Goal: Task Accomplishment & Management: Use online tool/utility

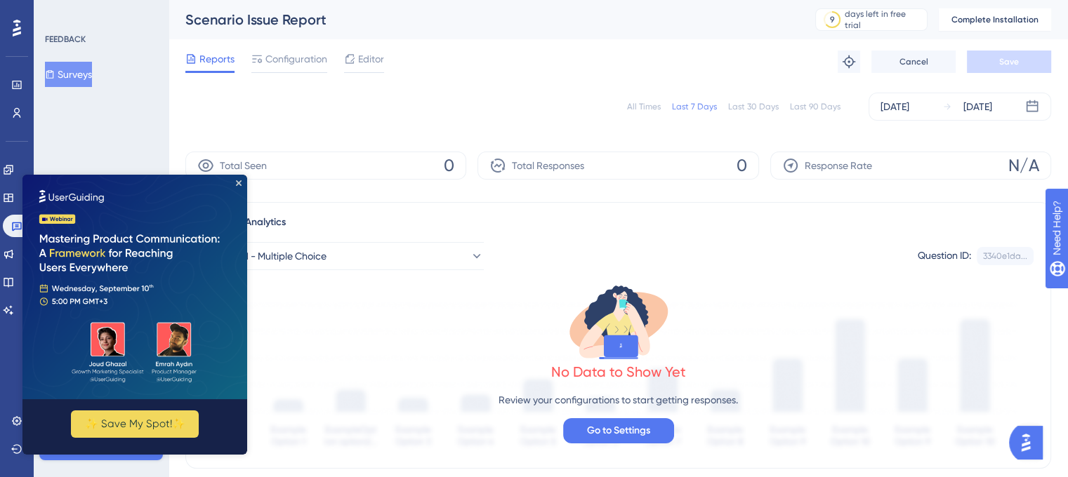
click at [81, 68] on button "Surveys" at bounding box center [68, 74] width 47 height 25
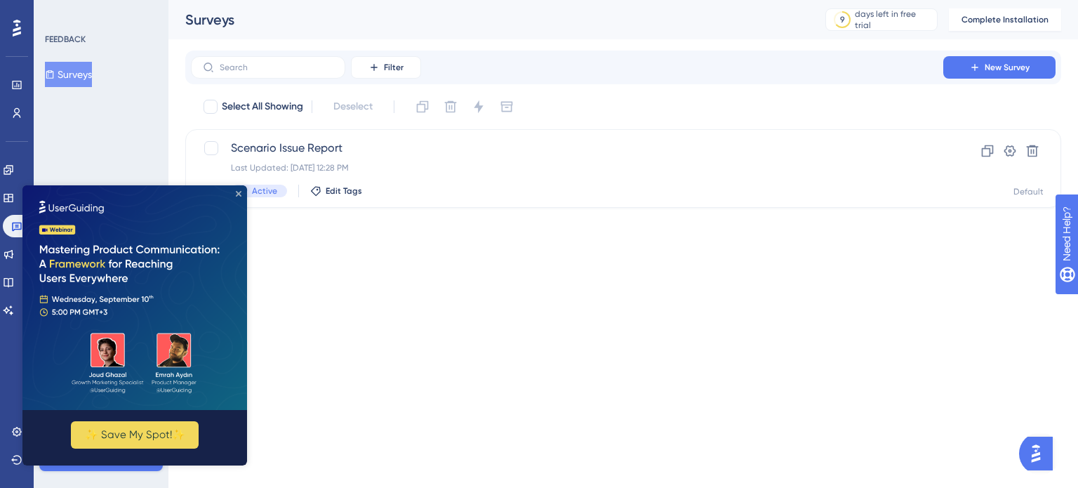
click at [239, 192] on icon "Close Preview" at bounding box center [239, 194] width 6 height 6
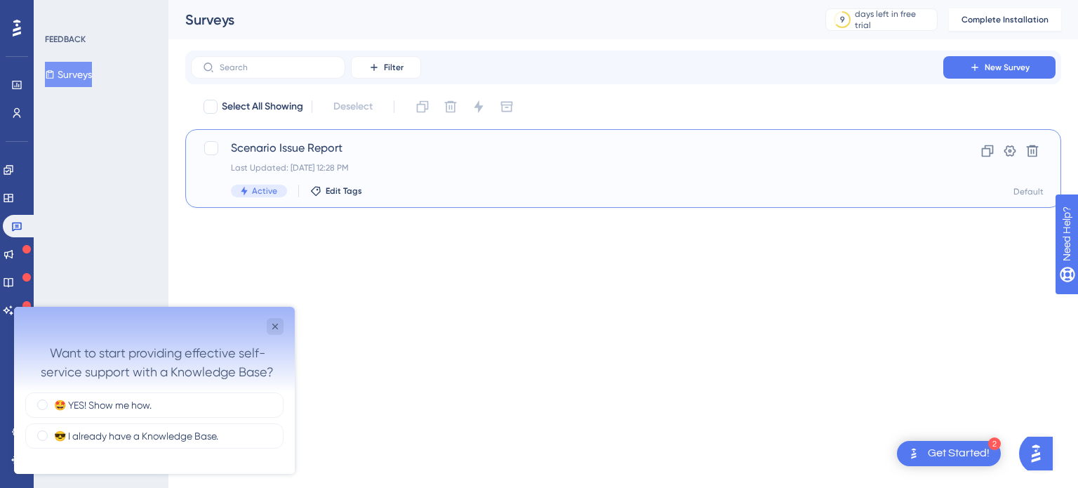
click at [418, 152] on span "Scenario Issue Report" at bounding box center [567, 148] width 673 height 17
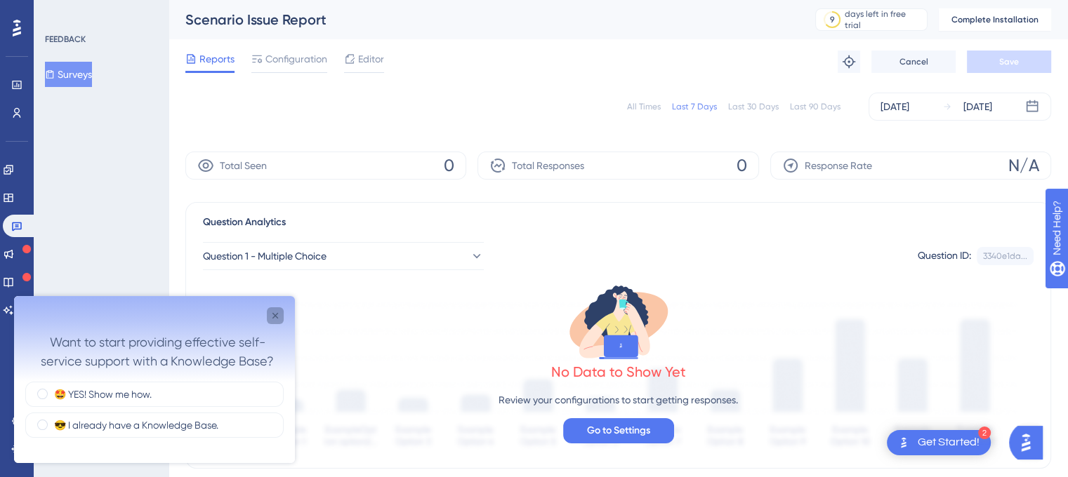
click at [272, 319] on icon "Close survey" at bounding box center [275, 315] width 11 height 11
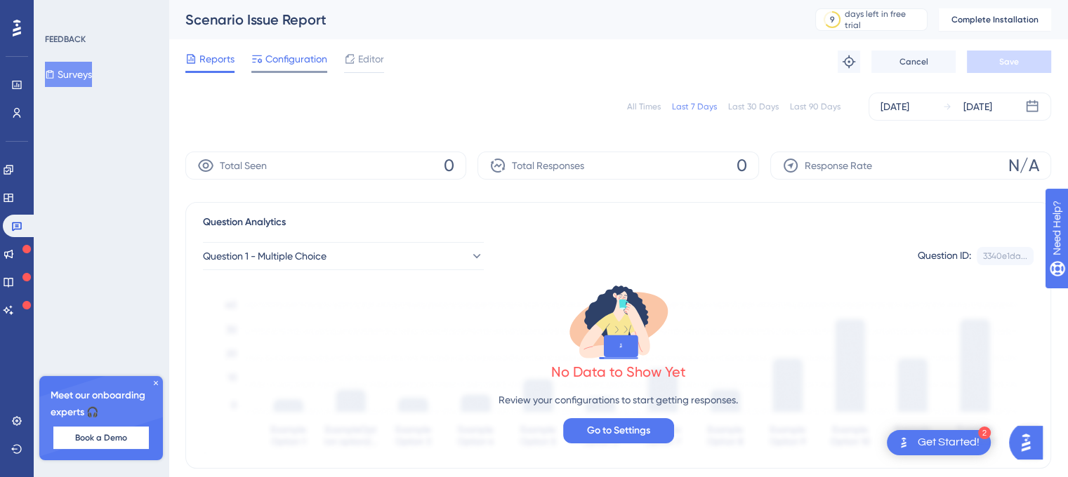
click at [298, 58] on span "Configuration" at bounding box center [296, 59] width 62 height 17
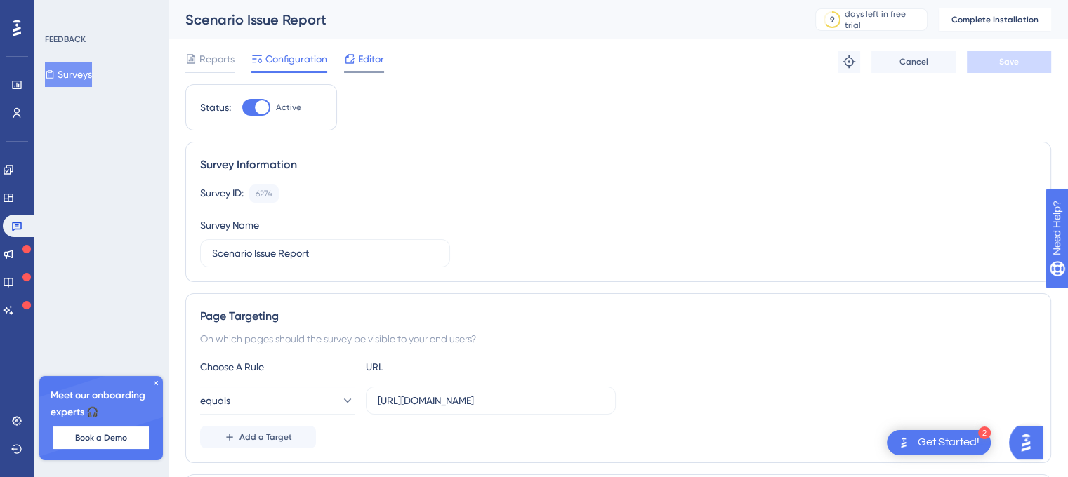
click at [373, 60] on span "Editor" at bounding box center [371, 59] width 26 height 17
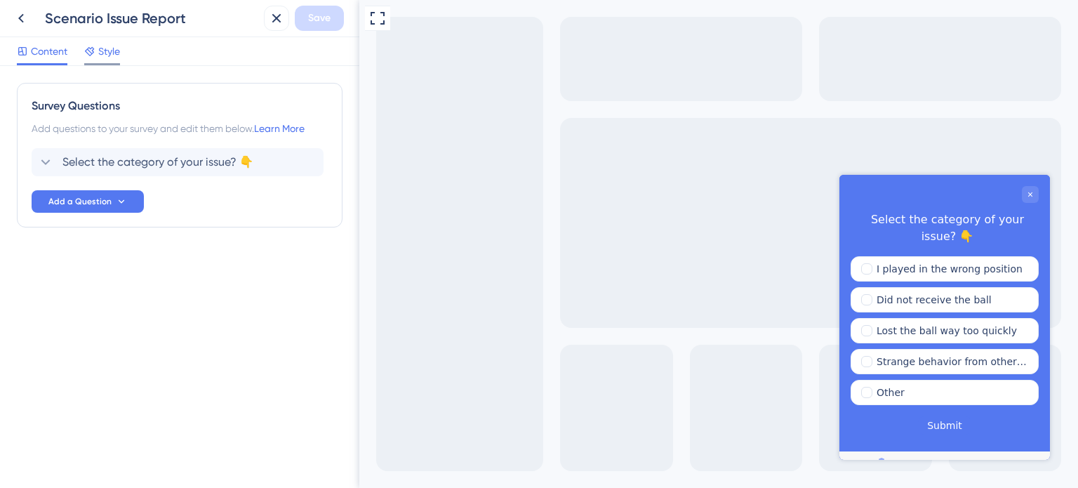
click at [112, 58] on span "Style" at bounding box center [109, 51] width 22 height 17
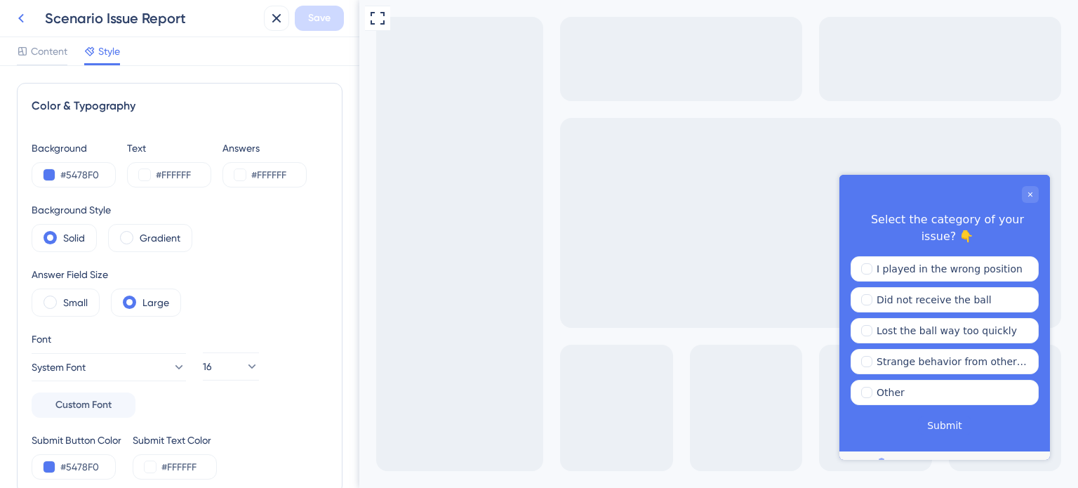
click at [24, 17] on icon at bounding box center [21, 18] width 17 height 17
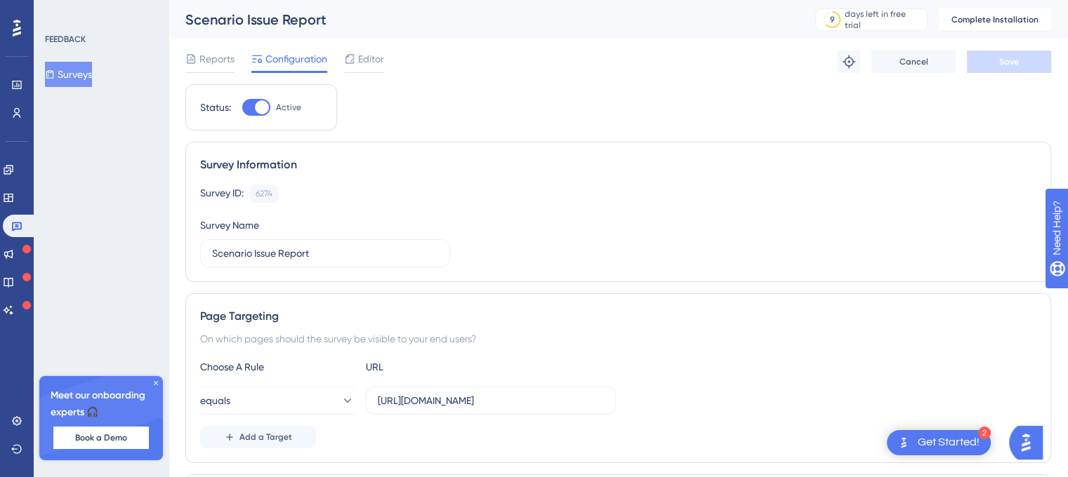
click at [652, 218] on div "Survey ID: 6274 Copy Survey Name Scenario Issue Report" at bounding box center [618, 226] width 836 height 83
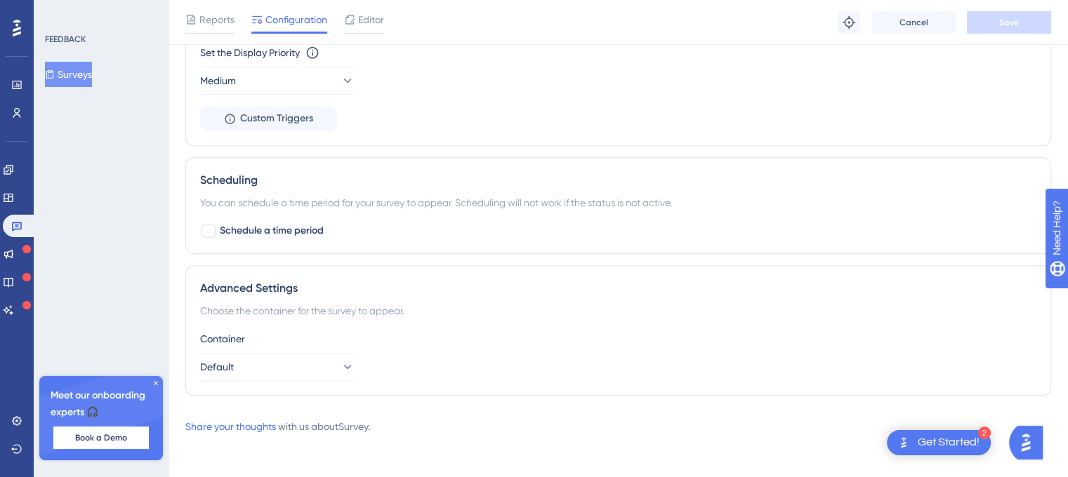
scroll to position [842, 0]
click at [305, 374] on button "Default" at bounding box center [277, 367] width 154 height 28
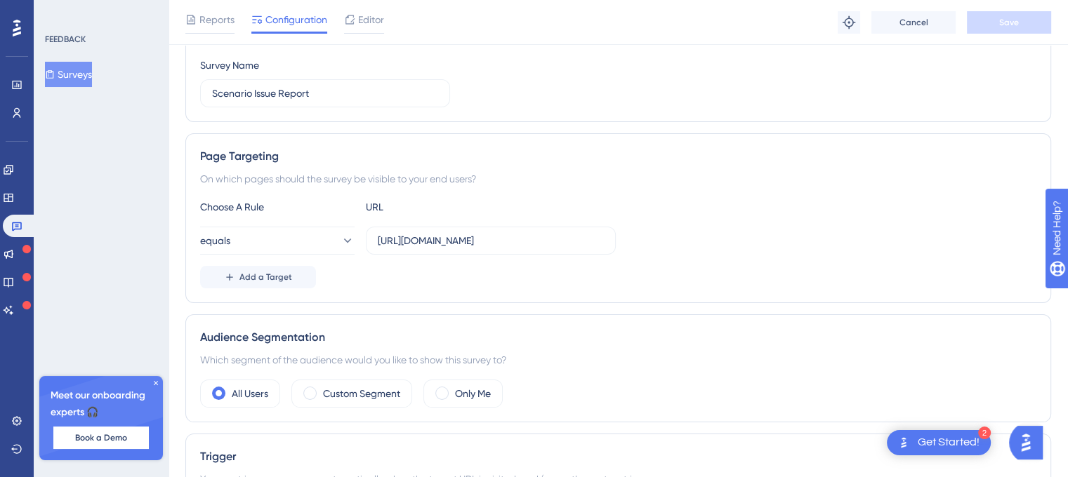
scroll to position [0, 0]
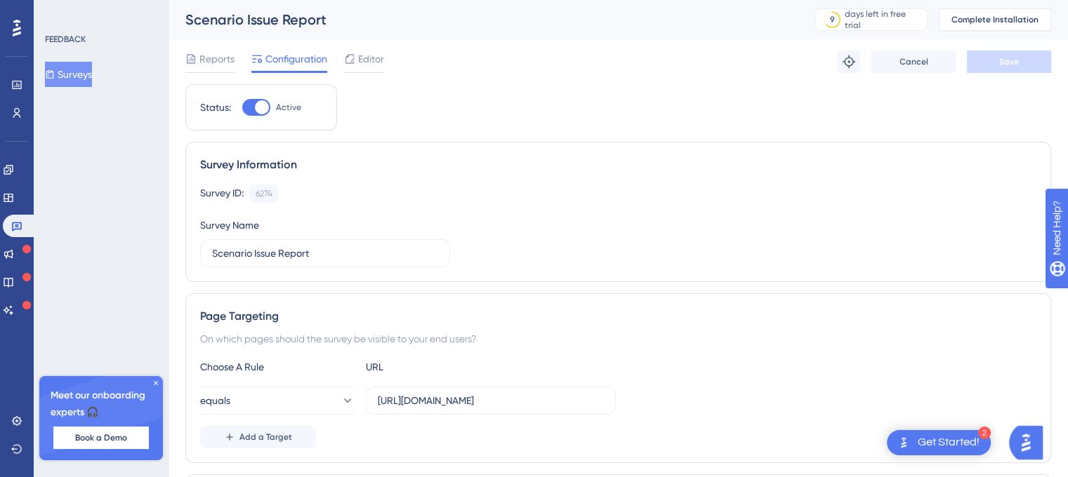
click at [986, 20] on span "Complete Installation" at bounding box center [994, 19] width 87 height 11
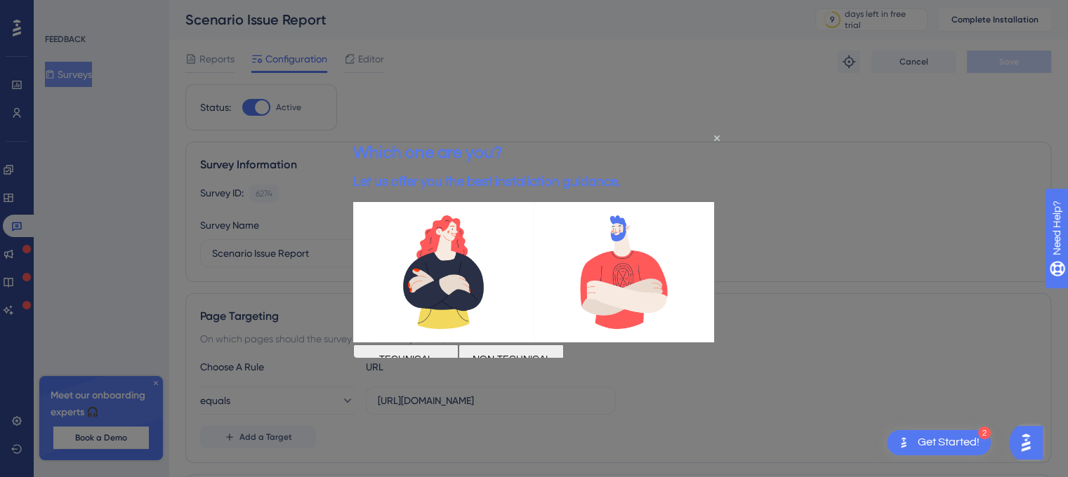
click at [621, 141] on div "Which one are you? Let us offer you the best installation guidance." at bounding box center [486, 166] width 267 height 72
click at [717, 138] on icon "Close Preview" at bounding box center [717, 139] width 6 height 6
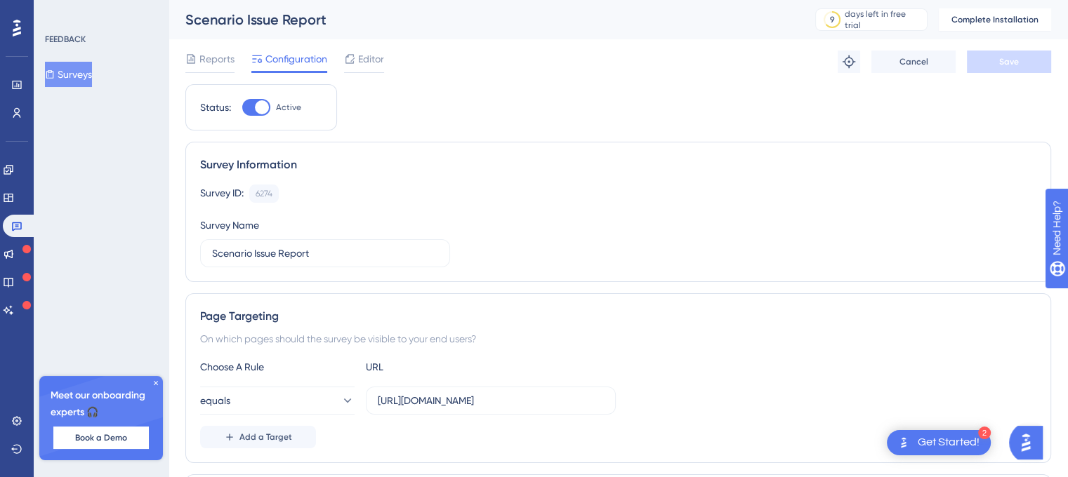
click at [630, 213] on div "Survey ID: 6274 Copy Survey Name Scenario Issue Report" at bounding box center [618, 226] width 836 height 83
click at [13, 116] on icon at bounding box center [17, 113] width 8 height 10
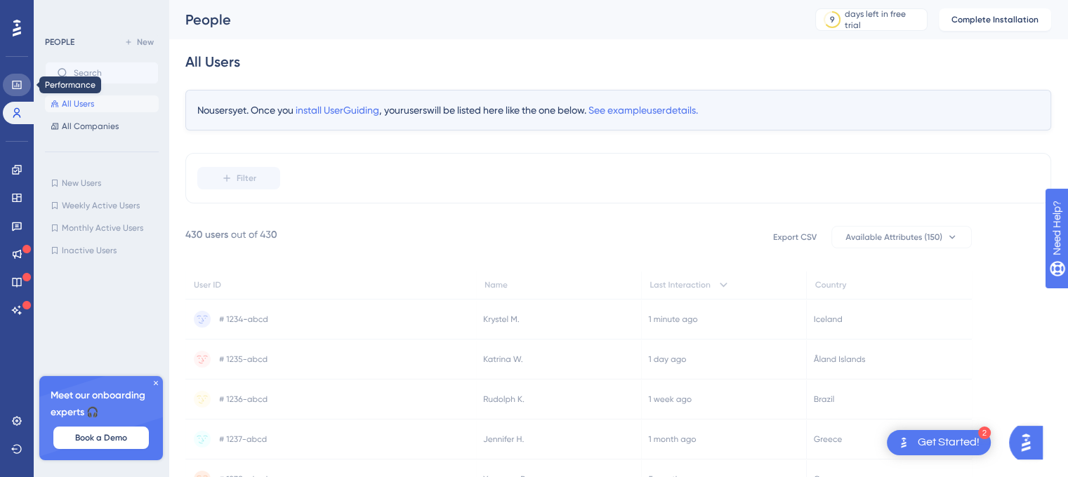
click at [20, 83] on icon at bounding box center [16, 84] width 11 height 11
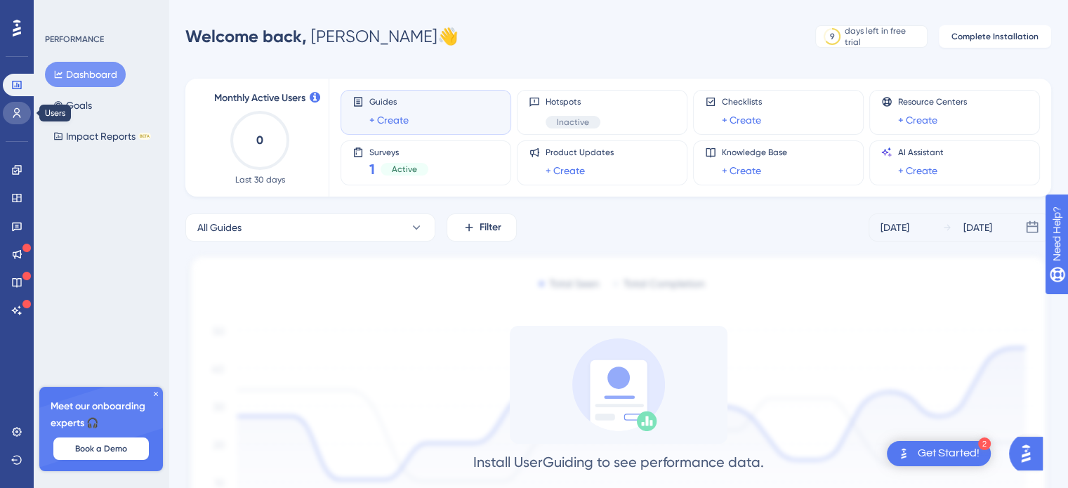
click at [8, 112] on link at bounding box center [17, 113] width 28 height 22
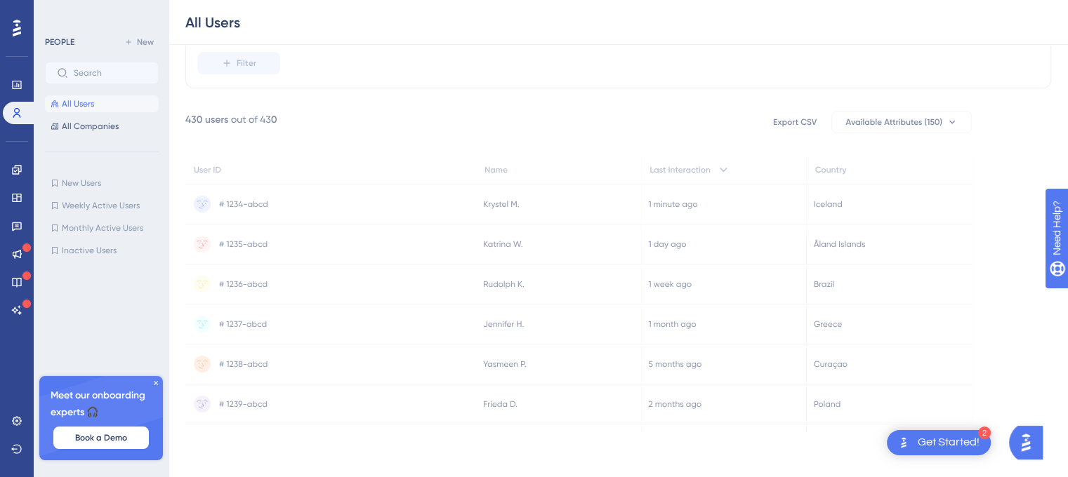
scroll to position [120, 0]
click at [79, 81] on label at bounding box center [102, 73] width 114 height 22
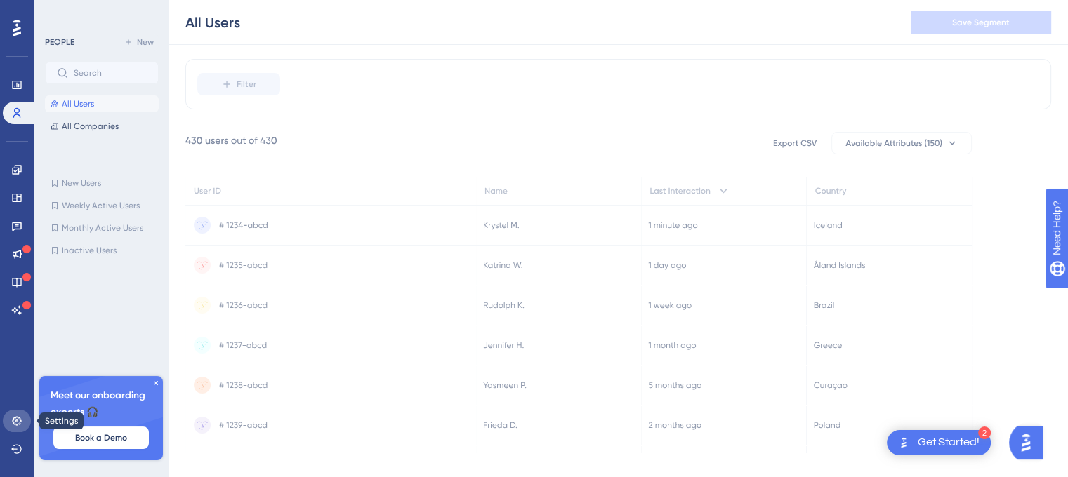
click at [13, 421] on icon at bounding box center [16, 420] width 9 height 9
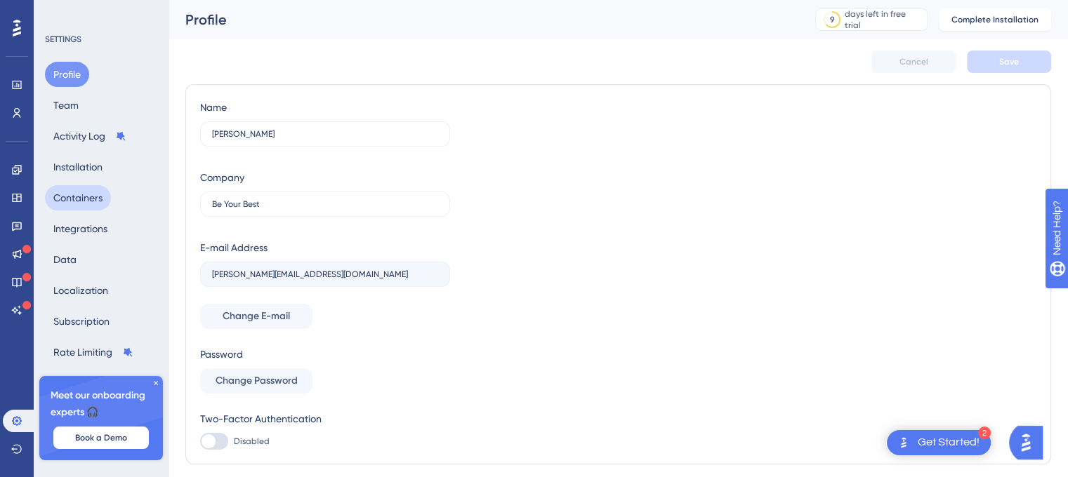
click at [80, 201] on button "Containers" at bounding box center [78, 197] width 66 height 25
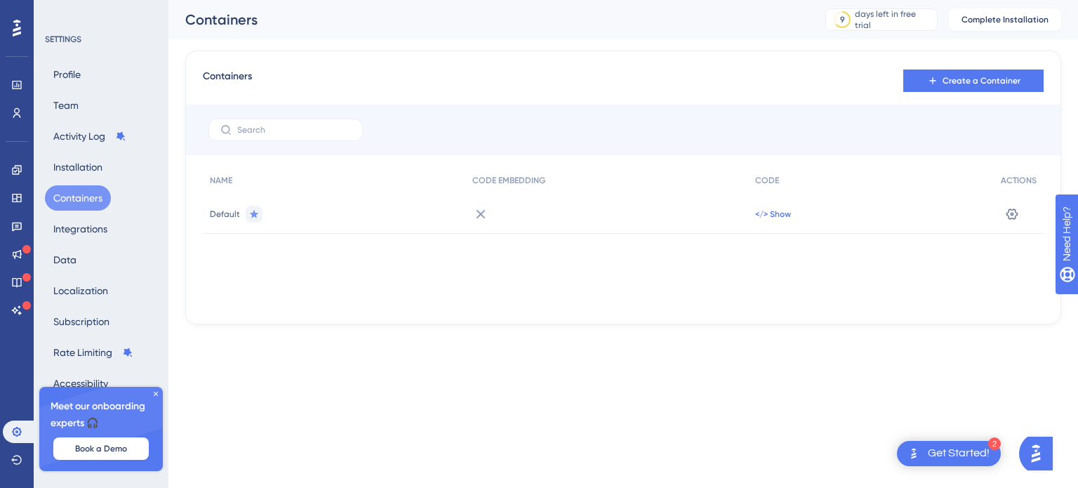
click at [774, 213] on span "</> Show" at bounding box center [773, 214] width 36 height 11
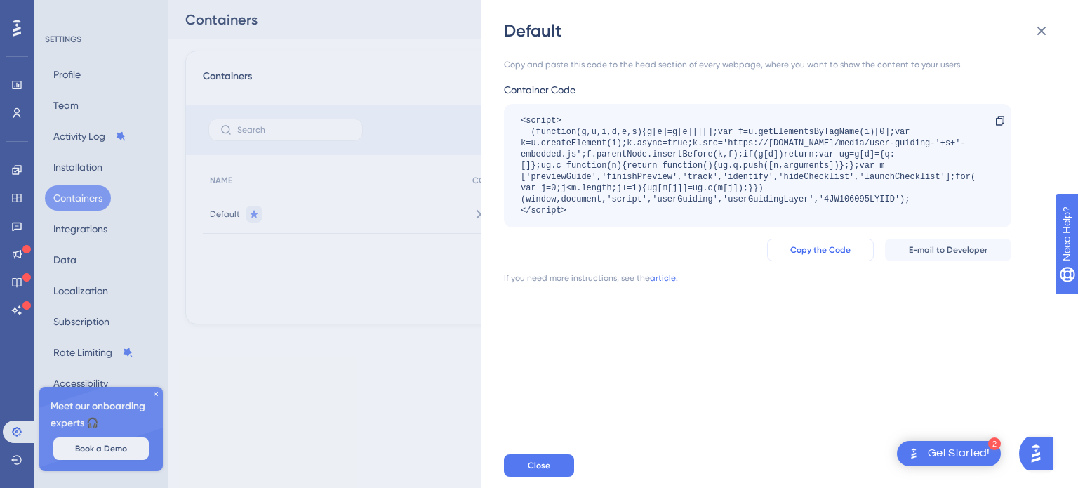
click at [831, 246] on span "Copy the Code" at bounding box center [821, 249] width 60 height 11
